Goal: Browse casually: Explore the website without a specific task or goal

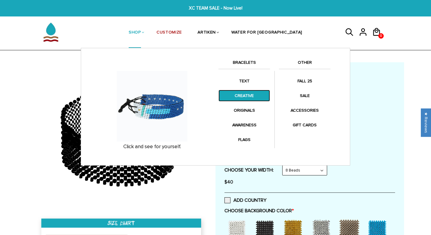
click at [243, 100] on link "CREATIVE" at bounding box center [244, 96] width 51 height 12
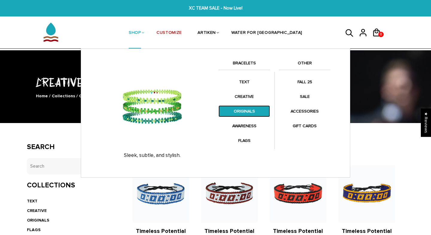
click at [250, 111] on link "ORIGINALS" at bounding box center [244, 111] width 51 height 12
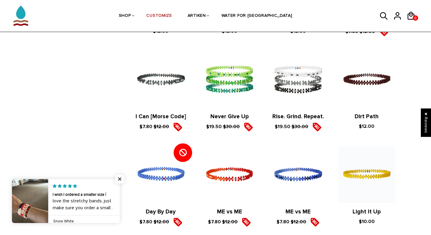
scroll to position [429, 0]
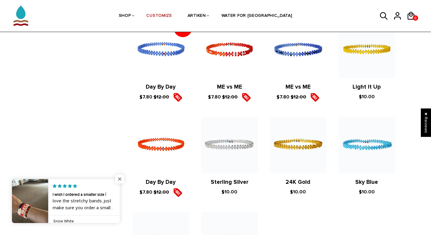
click at [122, 177] on span "Close popup widget" at bounding box center [119, 179] width 9 height 9
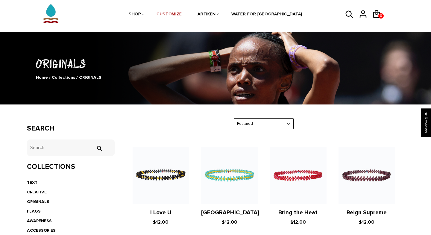
scroll to position [0, 0]
